Goal: Information Seeking & Learning: Learn about a topic

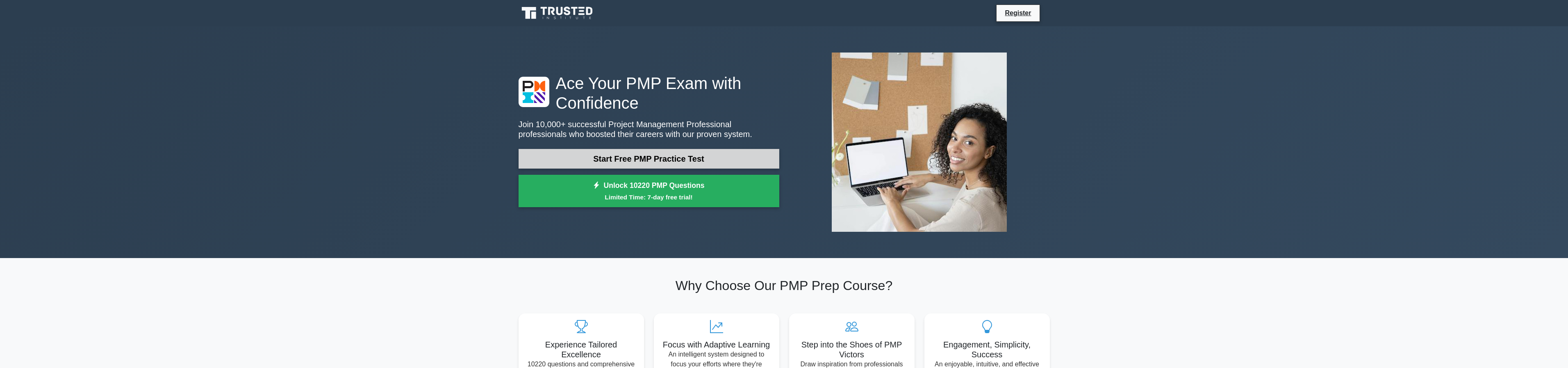
click at [658, 163] on link "Start Free PMP Practice Test" at bounding box center [649, 158] width 261 height 19
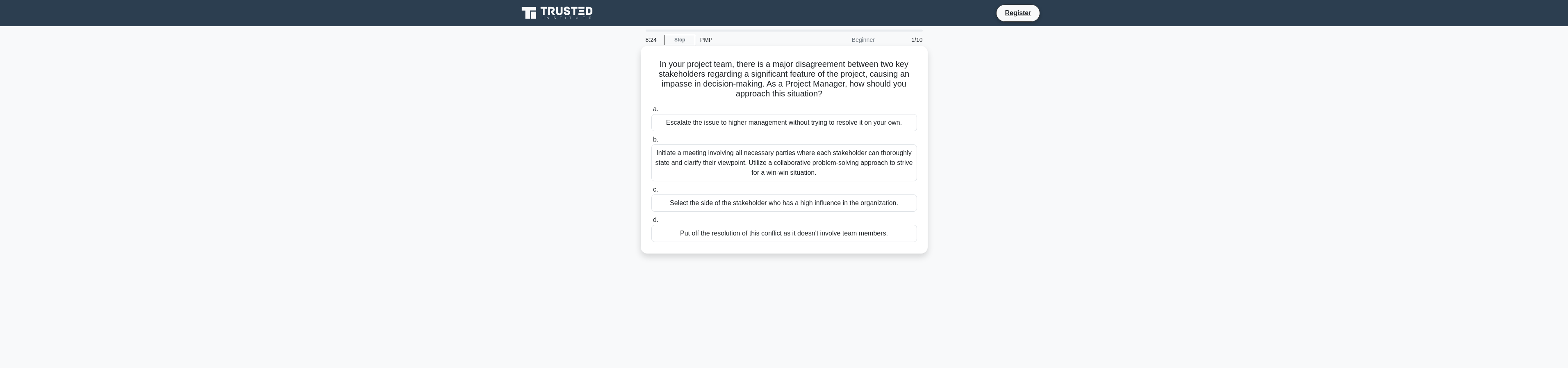
click at [796, 160] on div "Initiate a meeting involving all necessary parties where each stakeholder can t…" at bounding box center [784, 163] width 265 height 37
click at [651, 143] on input "b. Initiate a meeting involving all necessary parties where each stakeholder ca…" at bounding box center [651, 140] width 0 height 5
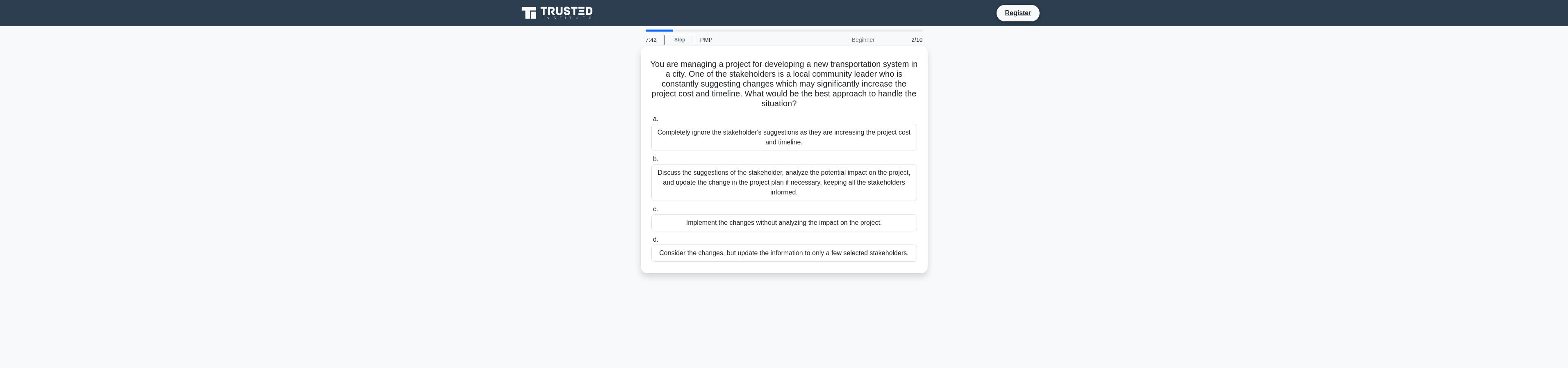
click at [802, 183] on div "Discuss the suggestions of the stakeholder, analyze the potential impact on the…" at bounding box center [784, 182] width 265 height 37
click at [651, 162] on input "b. Discuss the suggestions of the stakeholder, analyze the potential impact on …" at bounding box center [651, 159] width 0 height 5
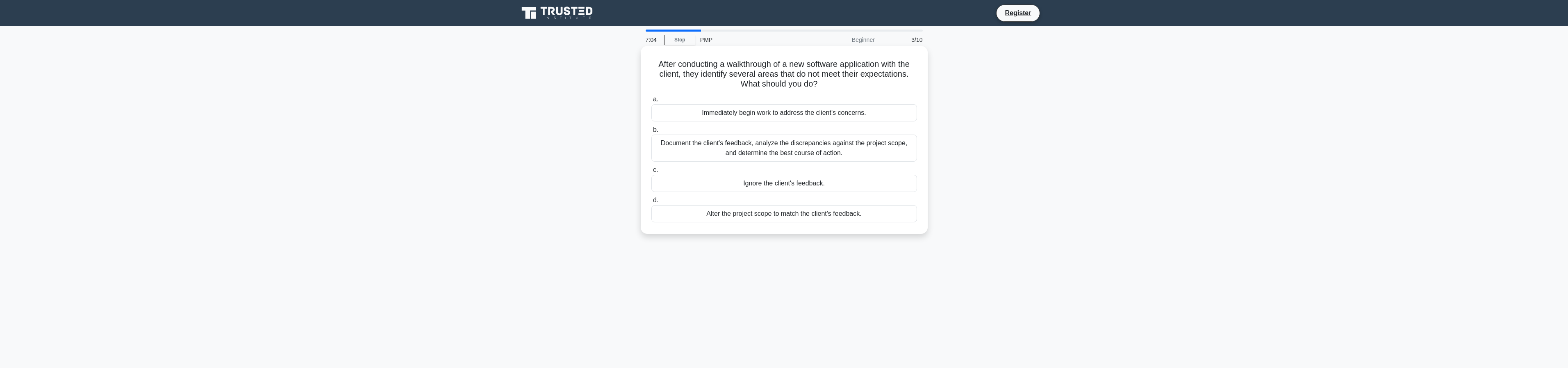
click at [807, 150] on div "Document the client's feedback, analyze the discrepancies against the project s…" at bounding box center [784, 148] width 265 height 27
click at [651, 133] on input "b. Document the client's feedback, analyze the discrepancies against the projec…" at bounding box center [651, 130] width 0 height 5
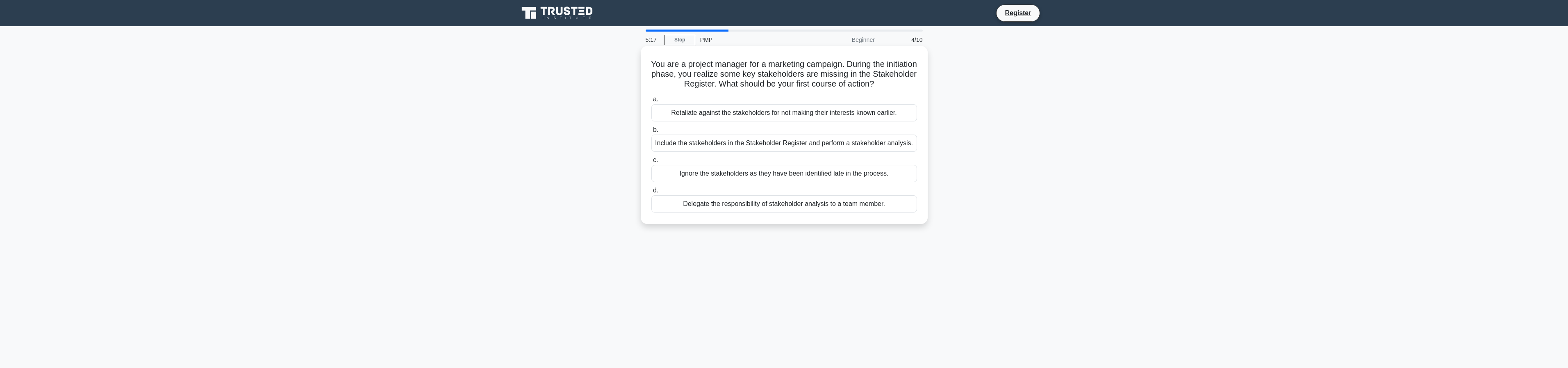
click at [737, 152] on div "Include the stakeholders in the Stakeholder Register and perform a stakeholder …" at bounding box center [784, 143] width 265 height 17
click at [651, 133] on input "b. Include the stakeholders in the Stakeholder Register and perform a stakehold…" at bounding box center [651, 130] width 0 height 5
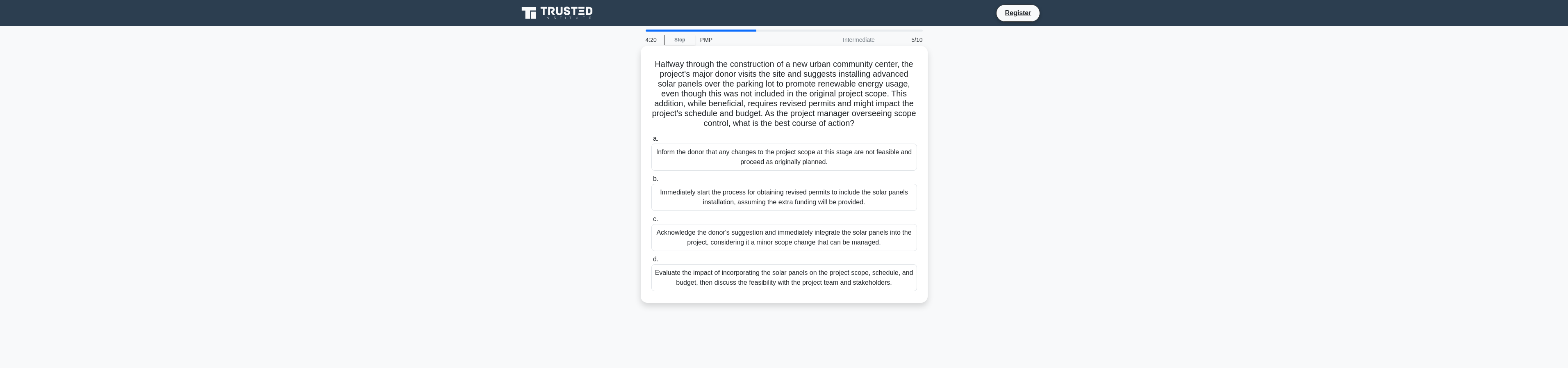
click at [805, 286] on div "Evaluate the impact of incorporating the solar panels on the project scope, sch…" at bounding box center [784, 278] width 265 height 27
click at [651, 262] on input "d. Evaluate the impact of incorporating the solar panels on the project scope, …" at bounding box center [651, 260] width 0 height 5
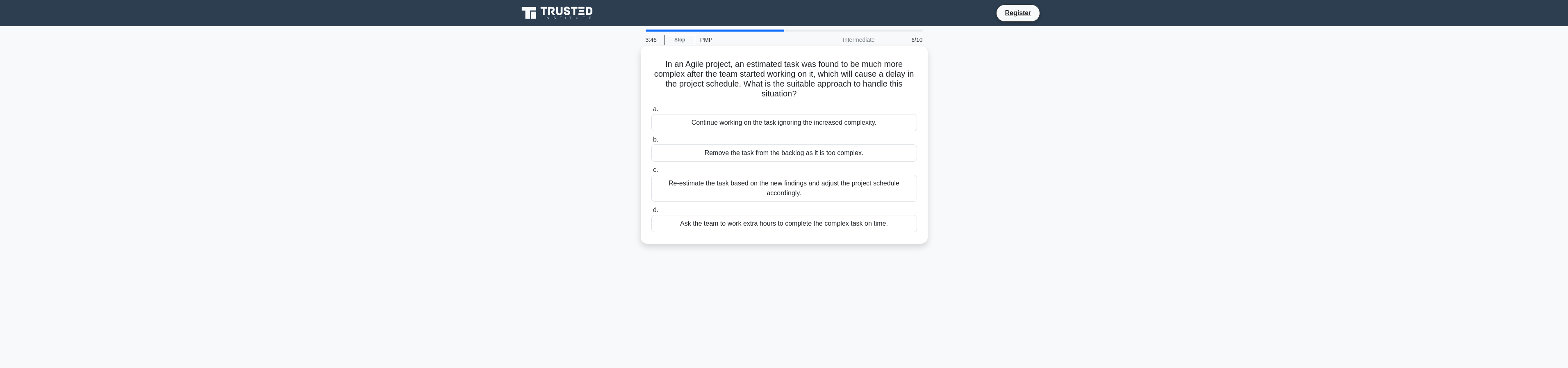
click at [833, 182] on div "Re-estimate the task based on the new findings and adjust the project schedule …" at bounding box center [784, 188] width 265 height 27
click at [651, 173] on input "c. Re-estimate the task based on the new findings and adjust the project schedu…" at bounding box center [651, 170] width 0 height 5
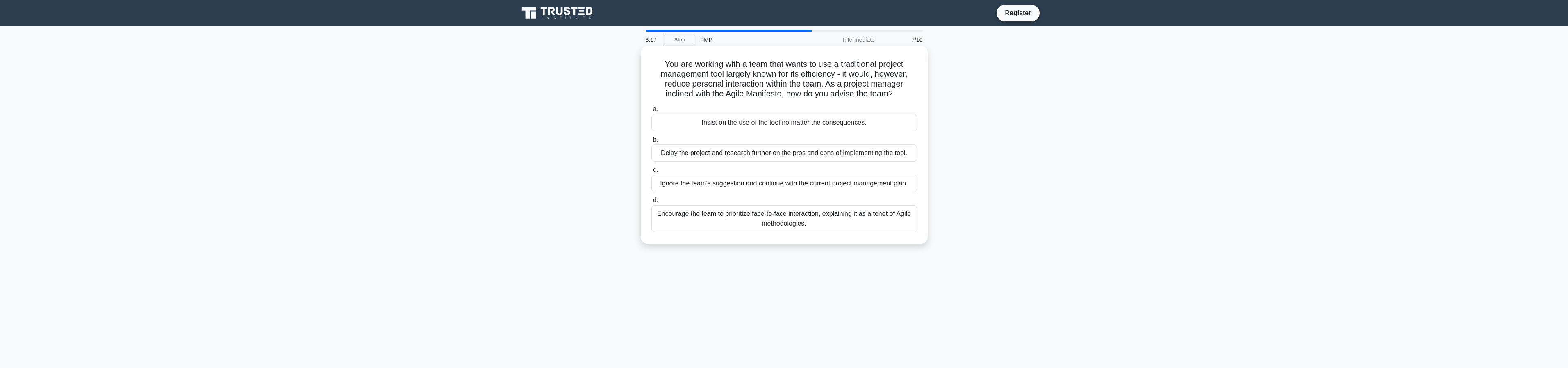
click at [814, 232] on div "Encourage the team to prioritize face-to-face interaction, explaining it as a t…" at bounding box center [784, 219] width 265 height 27
click at [651, 203] on input "d. Encourage the team to prioritize face-to-face interaction, explaining it as …" at bounding box center [651, 200] width 0 height 5
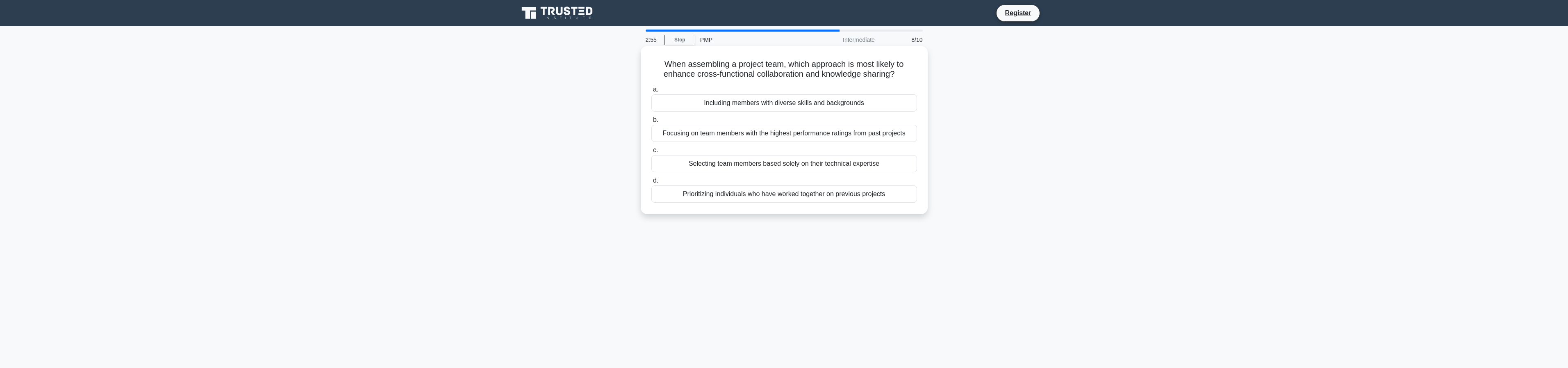
click at [807, 104] on div "Including members with diverse skills and backgrounds" at bounding box center [784, 103] width 265 height 17
click at [695, 104] on div "Including members with diverse skills and backgrounds" at bounding box center [784, 103] width 265 height 17
click at [651, 93] on input "a. Including members with diverse skills and backgrounds" at bounding box center [651, 90] width 0 height 5
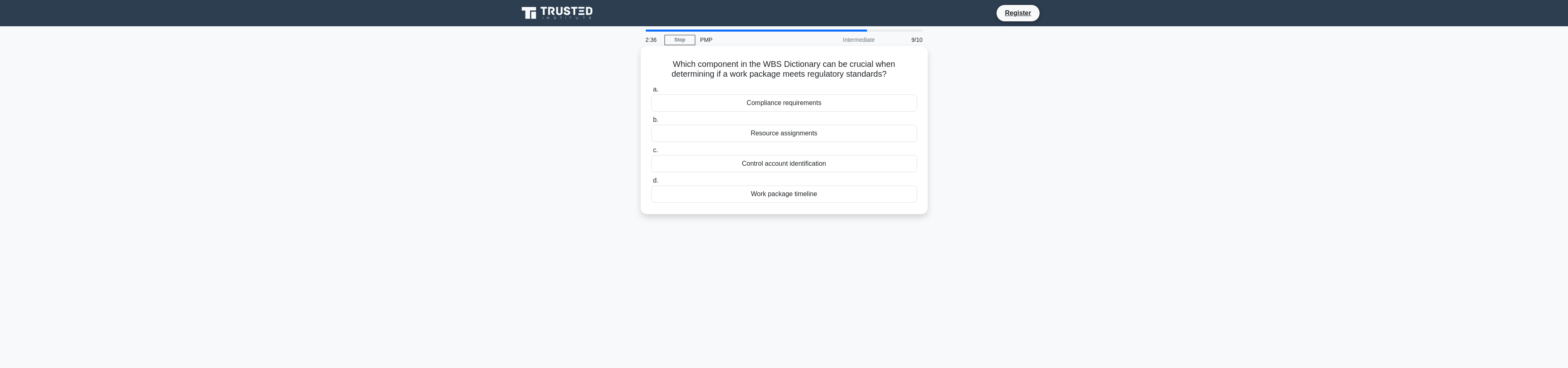
click at [782, 104] on div "Compliance requirements" at bounding box center [784, 103] width 265 height 17
click at [651, 93] on input "a. Compliance requirements" at bounding box center [651, 90] width 0 height 5
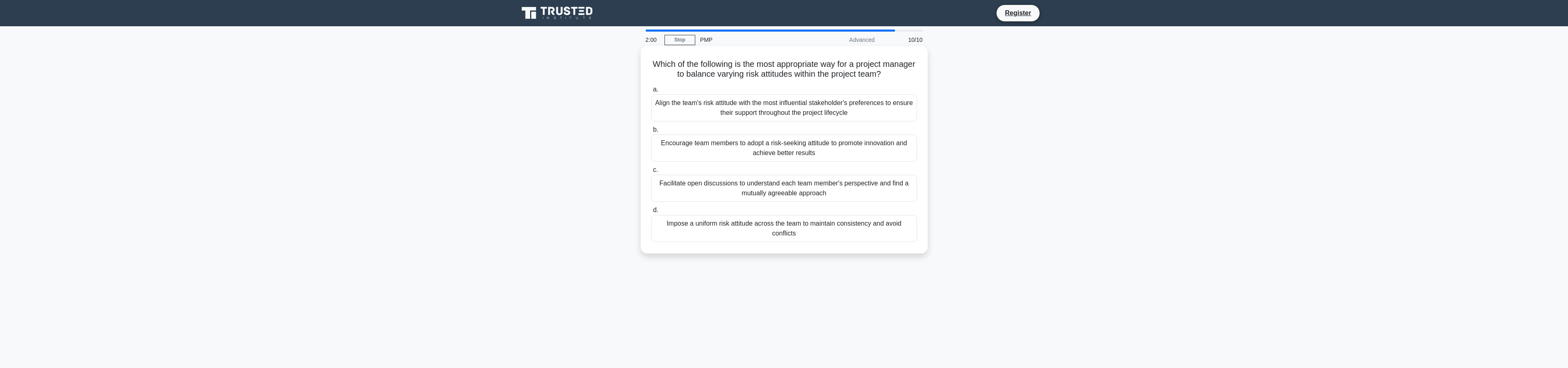
click at [778, 236] on div "Impose a uniform risk attitude across the team to maintain consistency and avoi…" at bounding box center [784, 228] width 265 height 27
click at [651, 213] on input "d. Impose a uniform risk attitude across the team to maintain consistency and a…" at bounding box center [651, 210] width 0 height 5
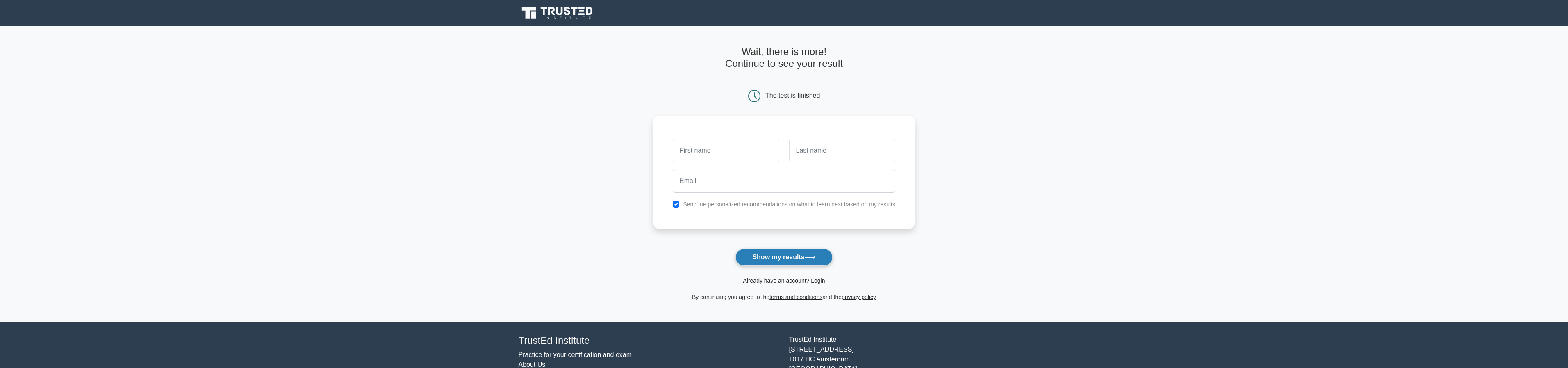
click at [781, 260] on button "Show my results" at bounding box center [783, 257] width 97 height 17
click at [962, 251] on main "Wait, there is more! Continue to see your result The test is finished and the" at bounding box center [784, 174] width 1568 height 295
click at [674, 203] on div "Send me personalized recommendations on what to learn next based on my results" at bounding box center [784, 202] width 233 height 10
click at [673, 203] on input "checkbox" at bounding box center [676, 202] width 7 height 7
checkbox input "false"
